Goal: Find specific page/section: Find specific page/section

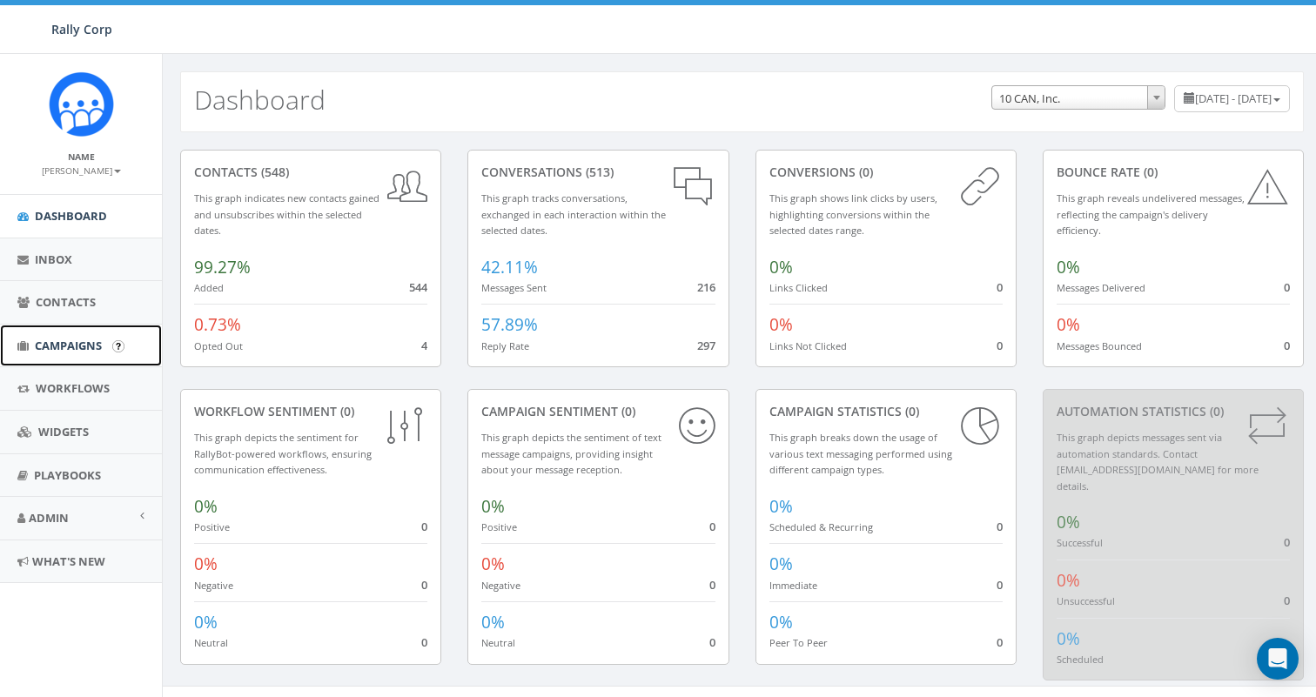
click at [54, 352] on span "Campaigns" at bounding box center [68, 346] width 67 height 16
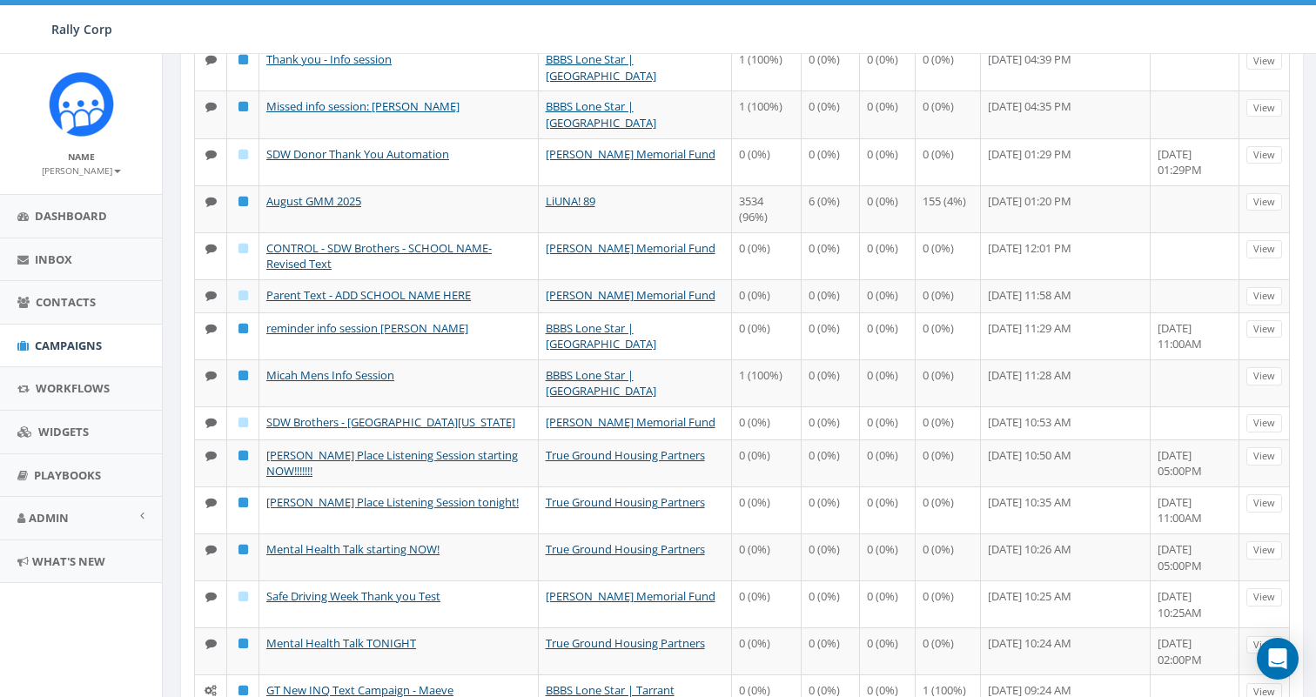
scroll to position [673, 0]
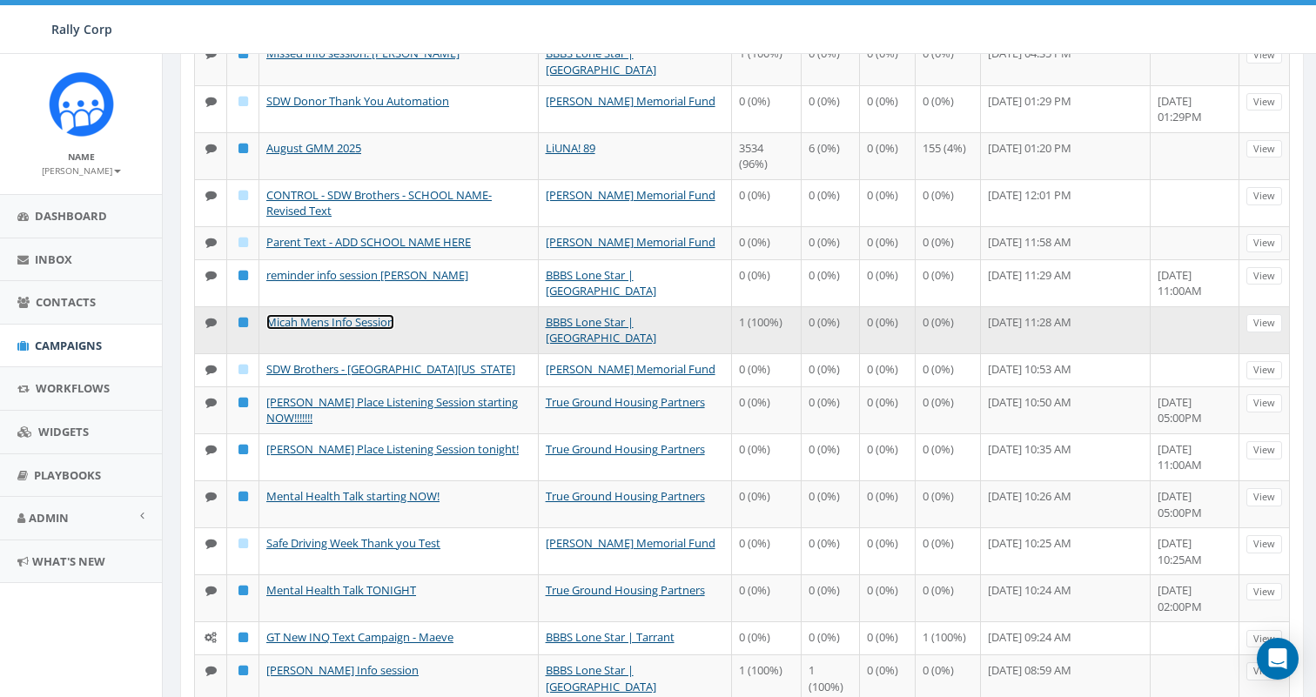
click at [302, 314] on link "Micah Mens Info Session" at bounding box center [330, 322] width 128 height 16
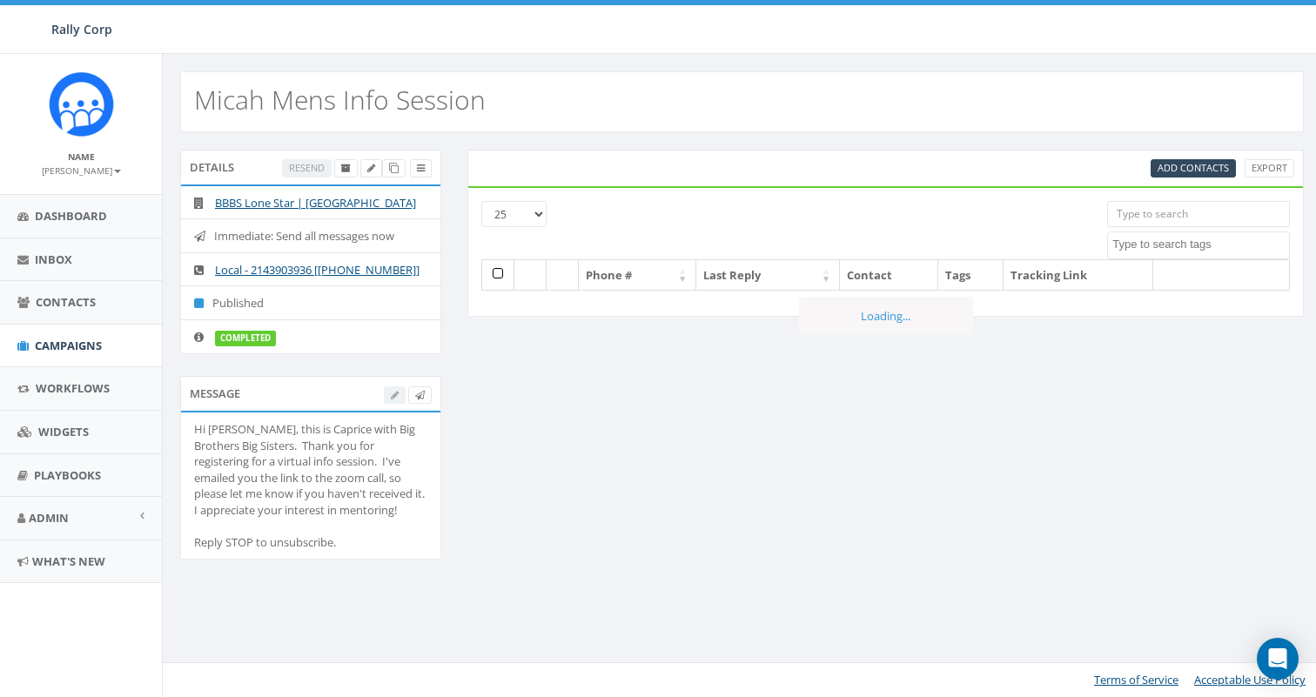
select select
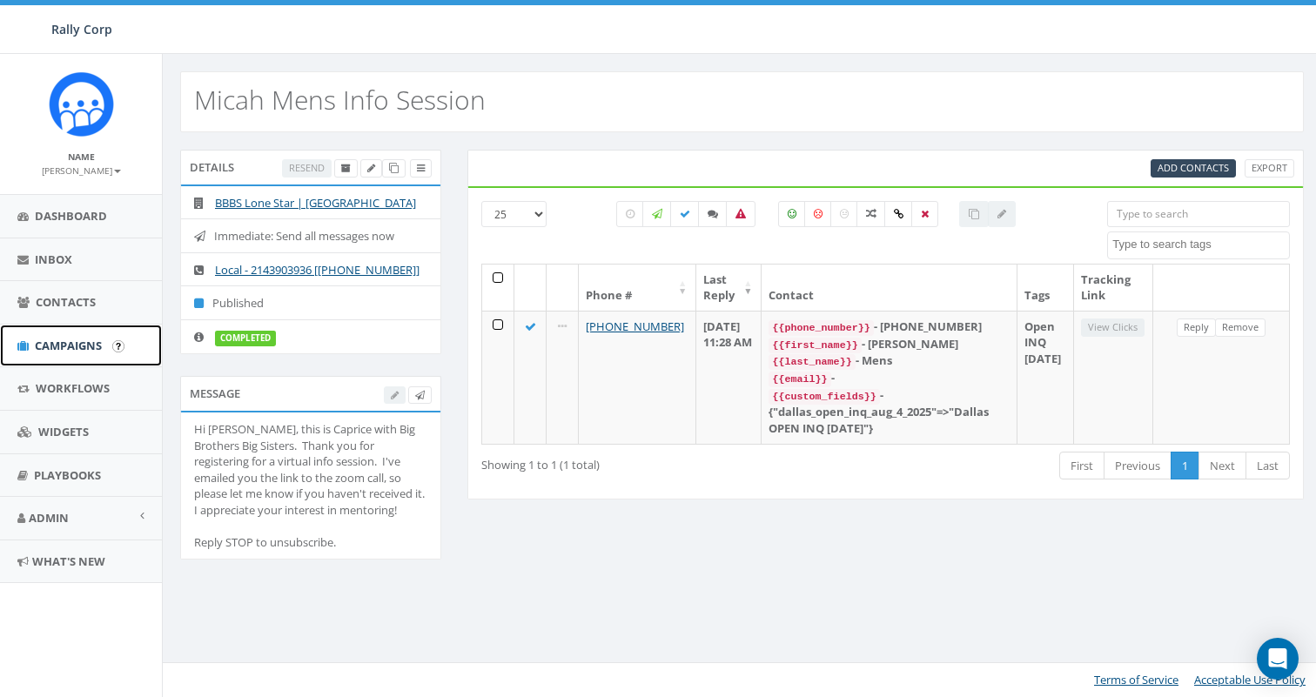
click at [55, 343] on span "Campaigns" at bounding box center [68, 346] width 67 height 16
